Goal: Find contact information: Find contact information

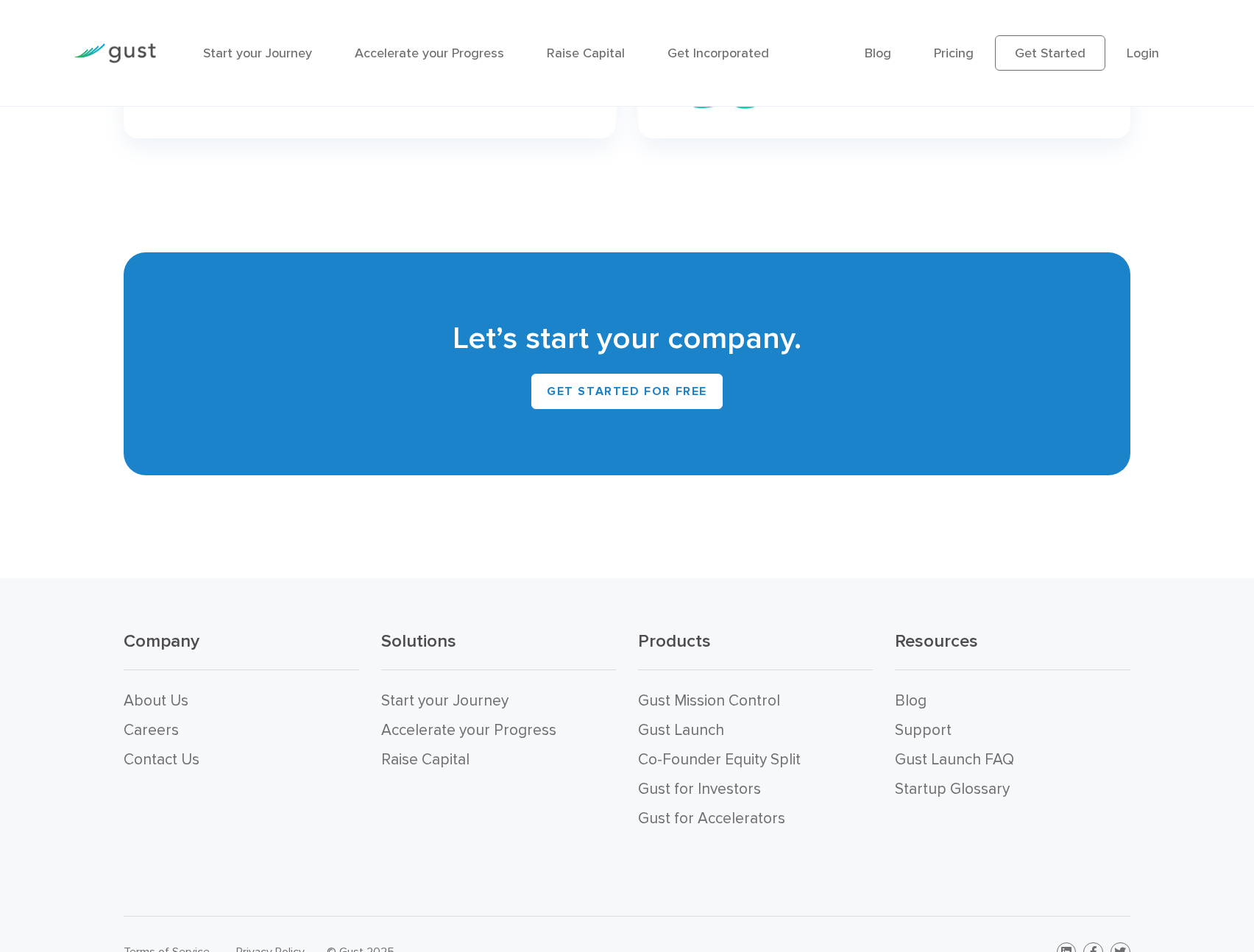
scroll to position [6420, 0]
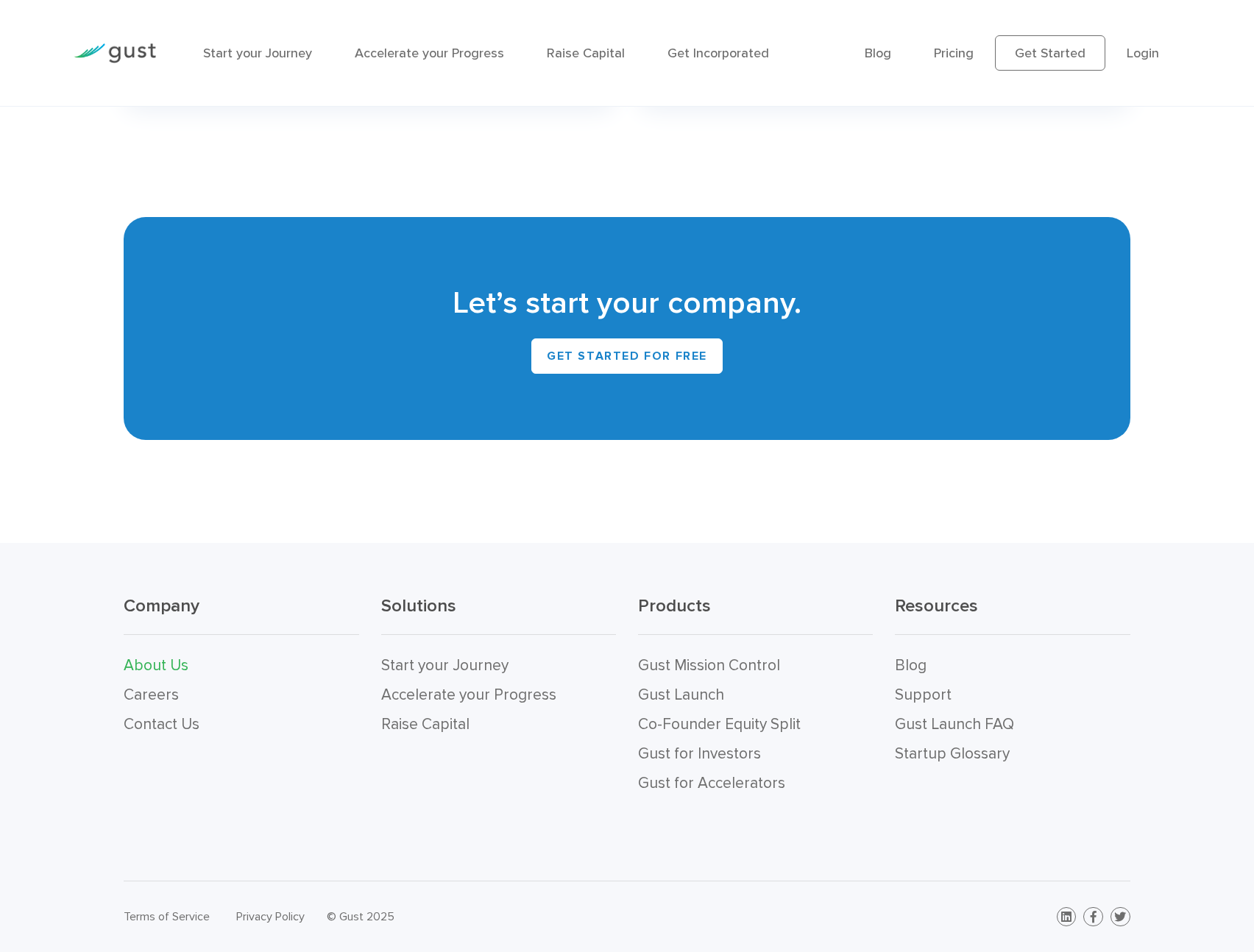
click at [147, 661] on link "About Us" at bounding box center [156, 665] width 64 height 19
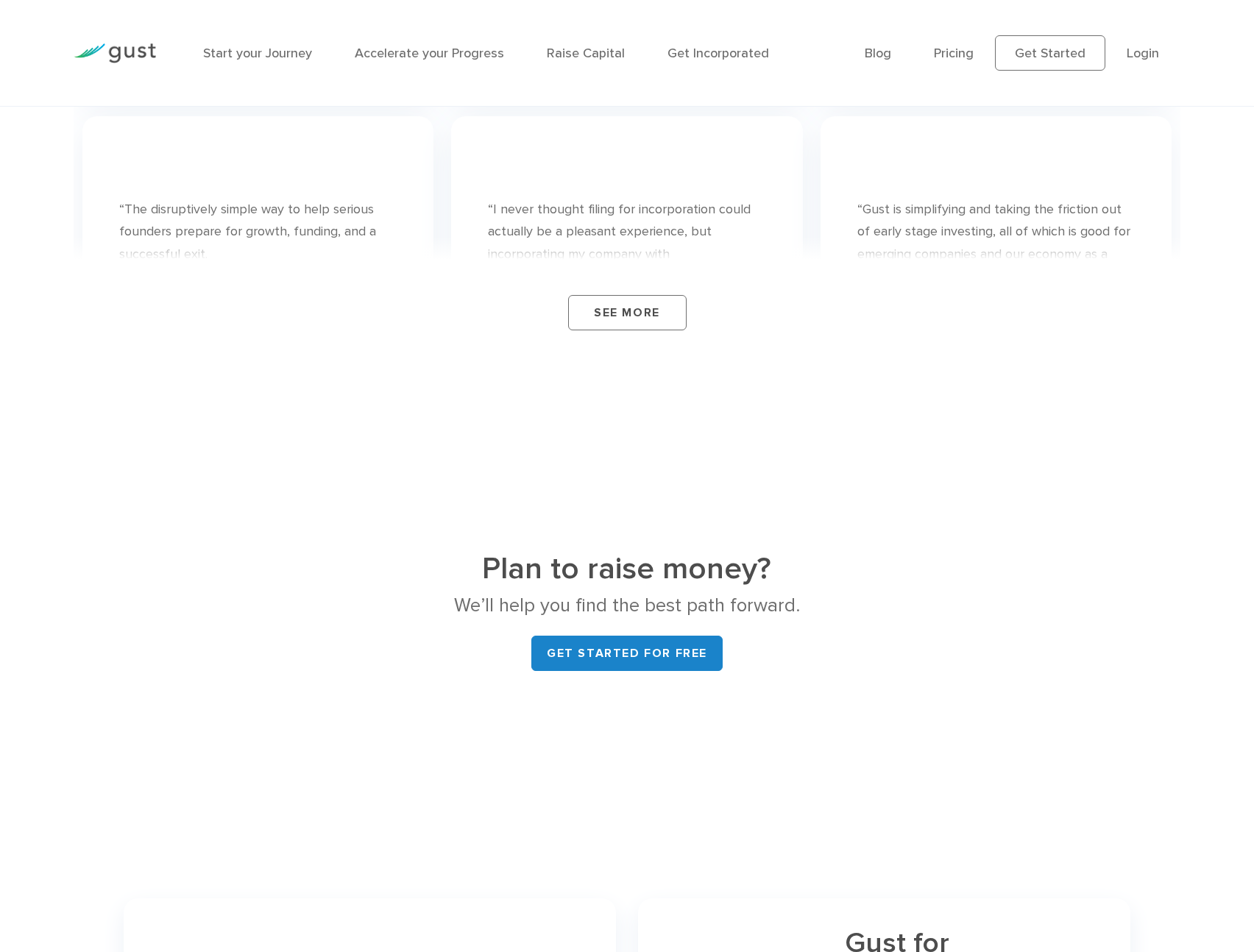
scroll to position [6420, 0]
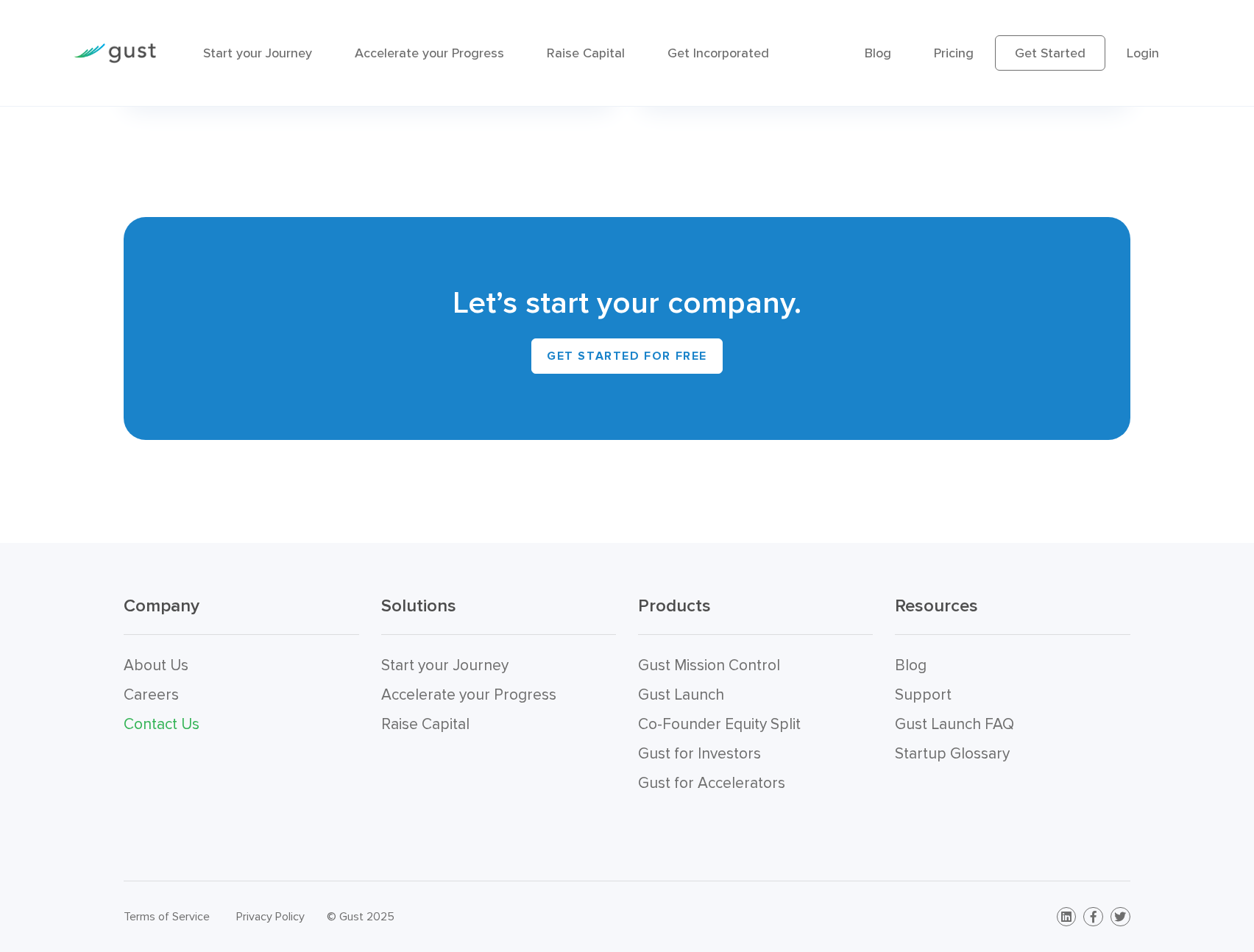
click at [160, 724] on link "Contact Us" at bounding box center [161, 725] width 76 height 19
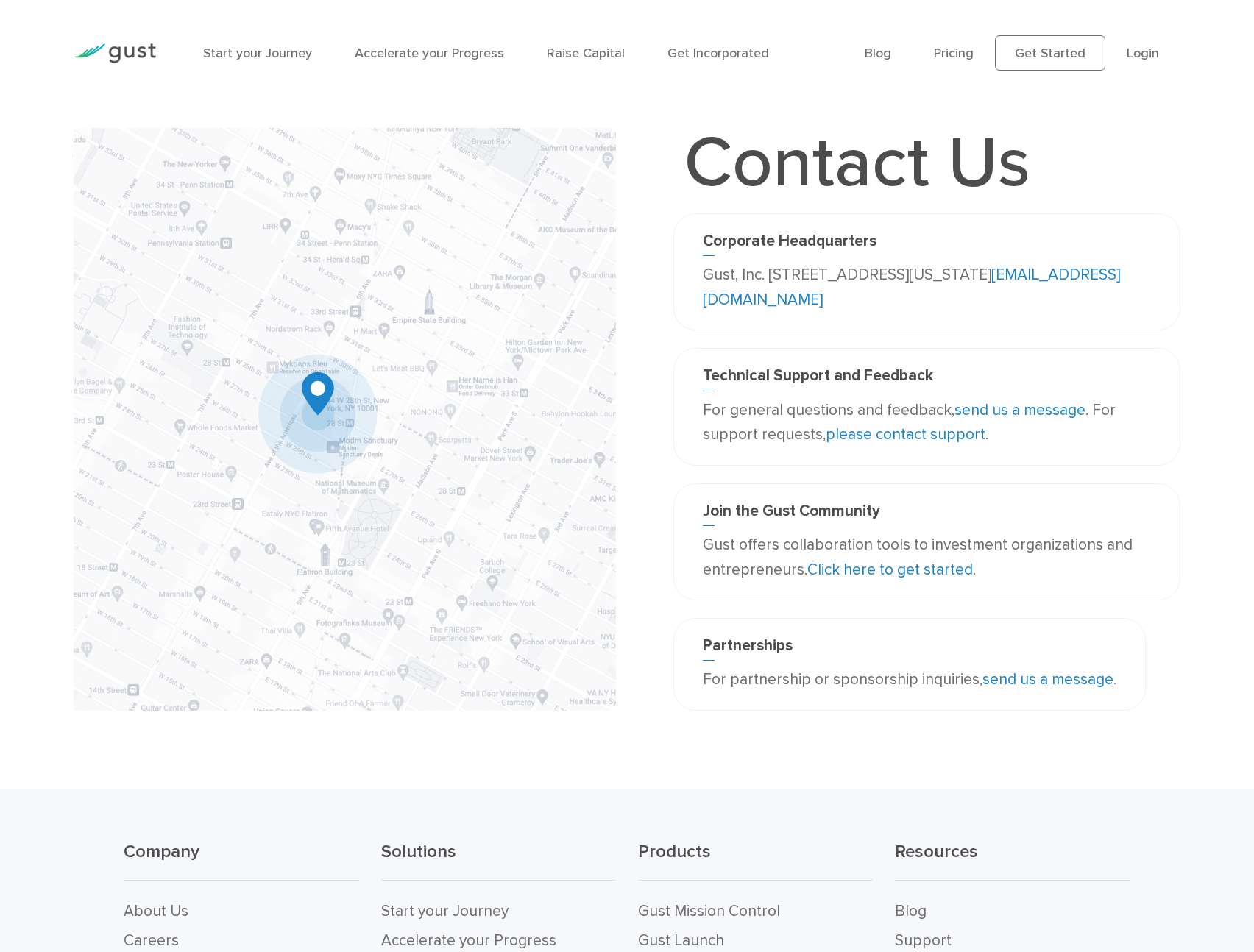
drag, startPoint x: 768, startPoint y: 272, endPoint x: 1109, endPoint y: 272, distance: 341.0
click at [1116, 269] on p "Gust, Inc. [STREET_ADDRESS][US_STATE] [EMAIL_ADDRESS][DOMAIN_NAME]" at bounding box center [926, 287] width 448 height 50
copy p "[STREET_ADDRESS][US_STATE]"
